Goal: Use online tool/utility: Utilize a website feature to perform a specific function

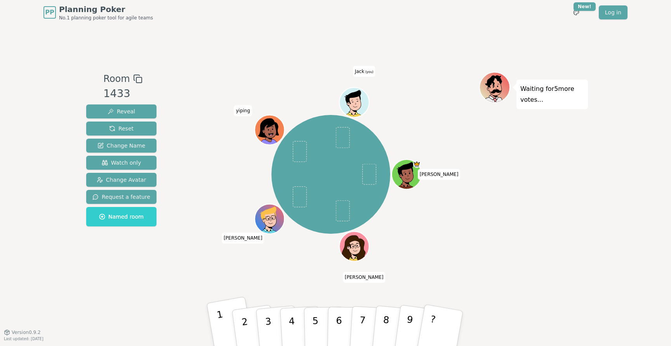
click at [214, 320] on button "1" at bounding box center [231, 328] width 49 height 64
click at [251, 329] on button "2" at bounding box center [254, 328] width 46 height 63
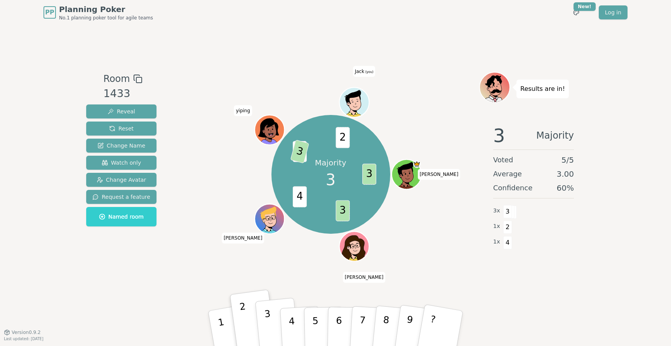
click at [276, 333] on button "3" at bounding box center [277, 329] width 44 height 62
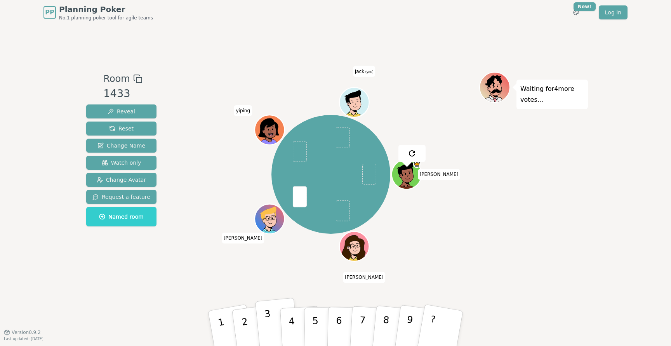
click at [273, 319] on button "3" at bounding box center [277, 329] width 44 height 62
click at [296, 315] on button "4" at bounding box center [301, 328] width 42 height 61
click at [253, 322] on button "2" at bounding box center [254, 328] width 46 height 63
click at [265, 326] on button "3" at bounding box center [277, 329] width 44 height 62
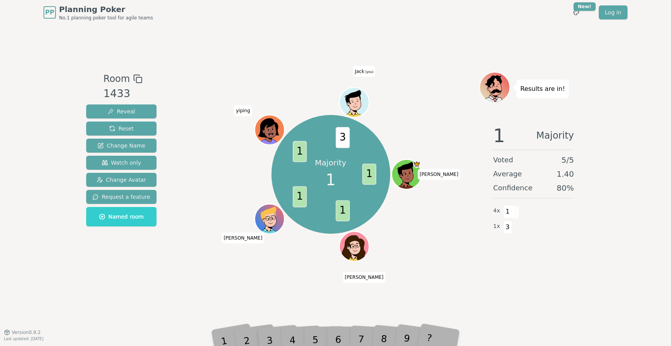
click at [222, 337] on div "1" at bounding box center [231, 328] width 28 height 31
click at [224, 337] on div "1" at bounding box center [231, 328] width 28 height 31
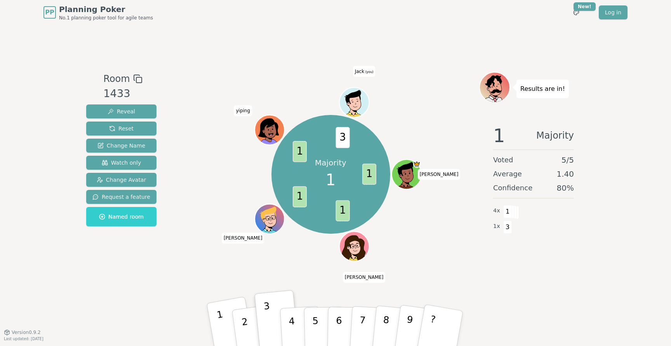
click at [219, 321] on button "1" at bounding box center [231, 328] width 49 height 64
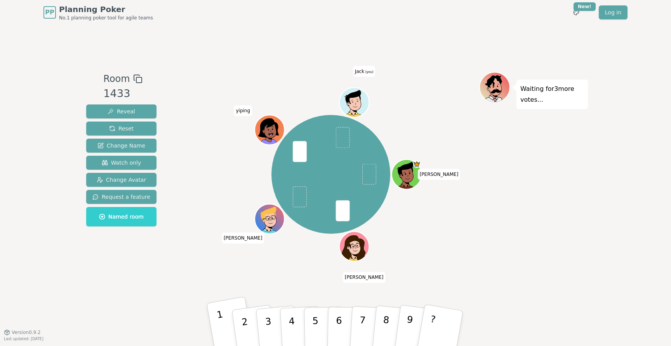
click at [226, 318] on button "1" at bounding box center [231, 328] width 49 height 64
click at [242, 329] on button "2" at bounding box center [254, 328] width 46 height 63
click at [243, 317] on p "2" at bounding box center [246, 329] width 12 height 42
click at [222, 316] on button "1" at bounding box center [231, 328] width 49 height 64
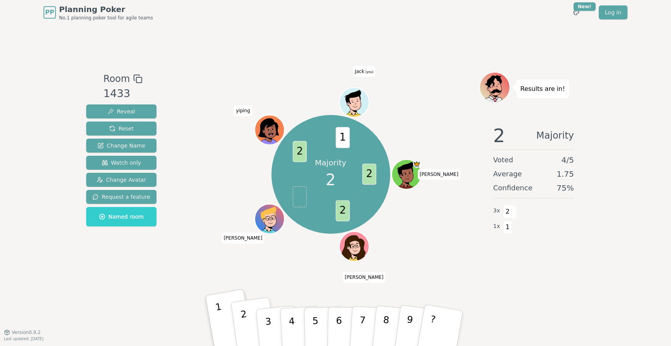
click at [247, 326] on button "2" at bounding box center [254, 328] width 46 height 63
